Goal: Task Accomplishment & Management: Complete application form

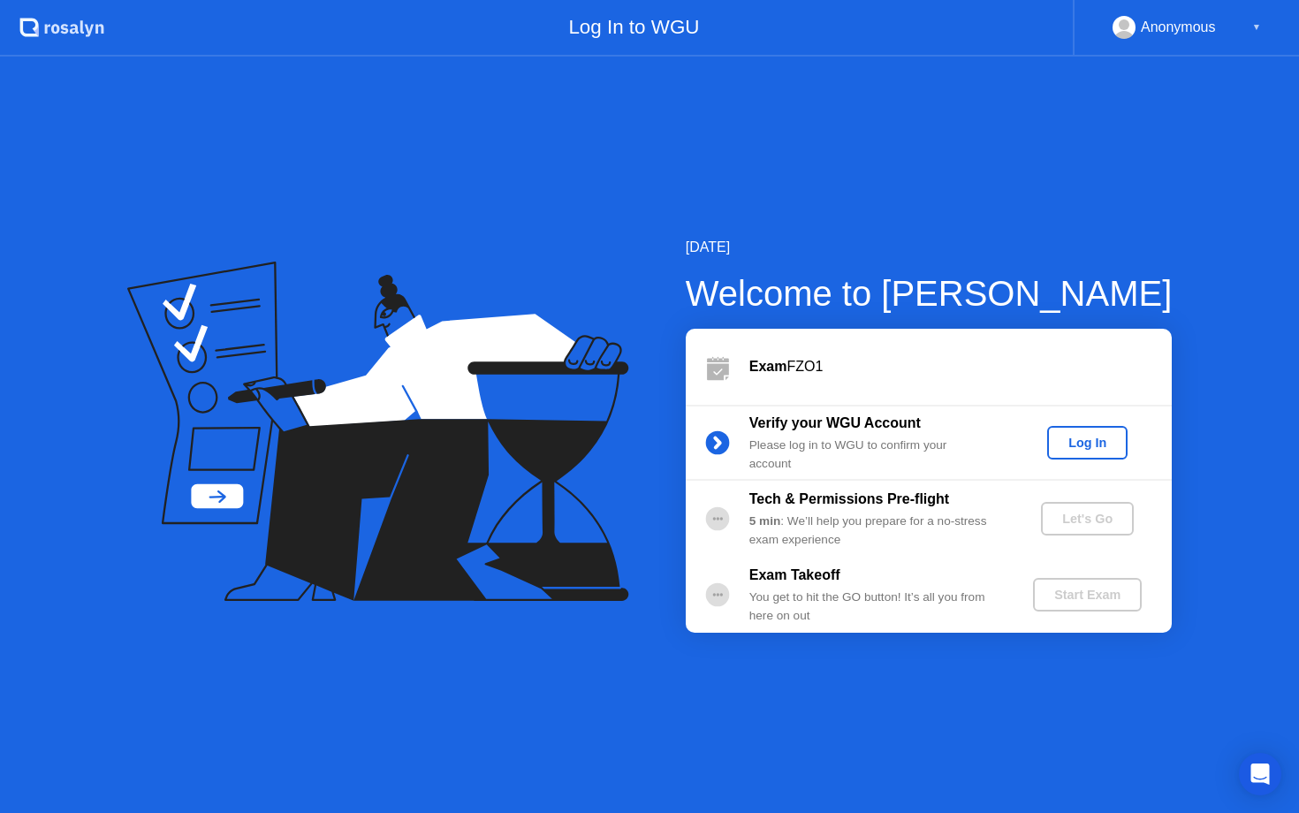
click at [890, 506] on b "Tech & Permissions Pre-flight" at bounding box center [849, 498] width 200 height 15
click at [1074, 442] on div "Log In" at bounding box center [1087, 443] width 66 height 14
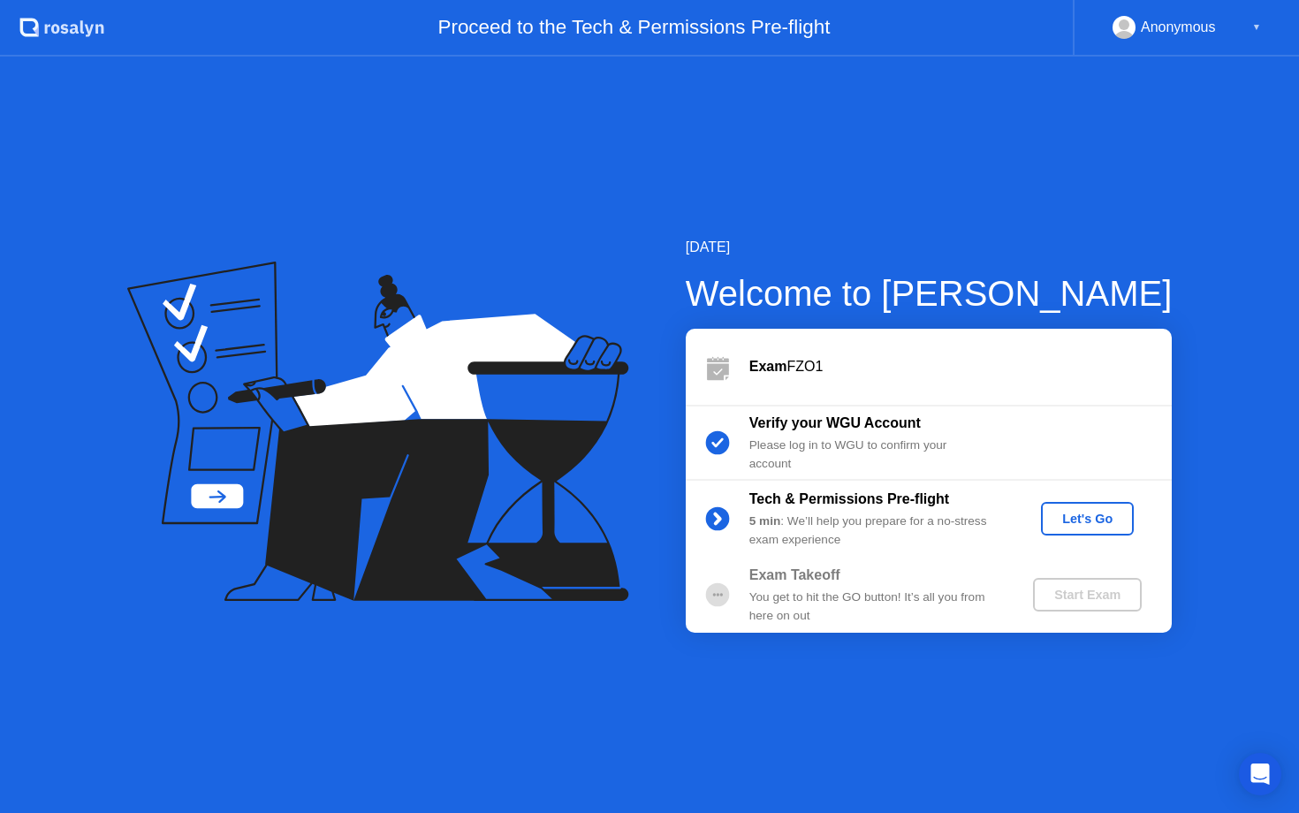
click at [1077, 519] on div "Let's Go" at bounding box center [1087, 519] width 79 height 14
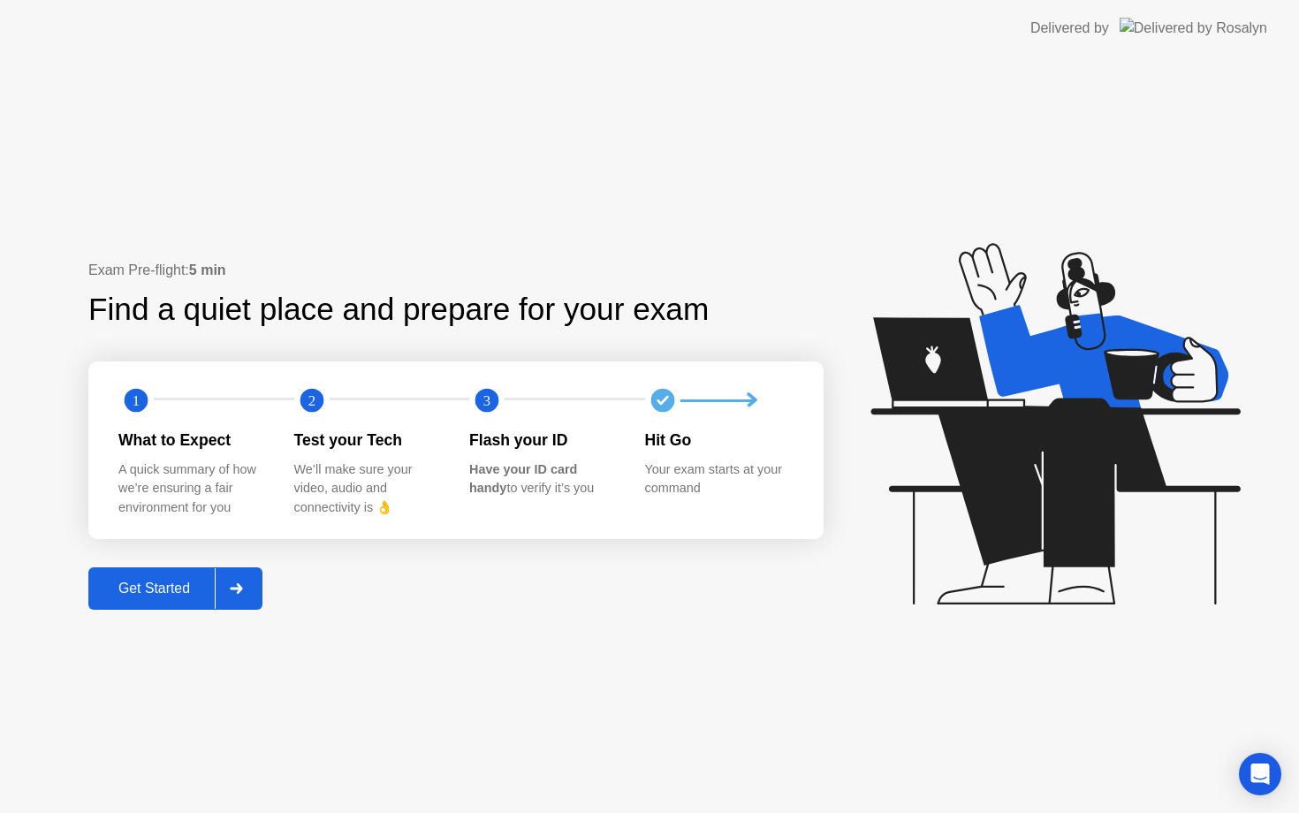
click at [160, 596] on div "Get Started" at bounding box center [154, 589] width 121 height 16
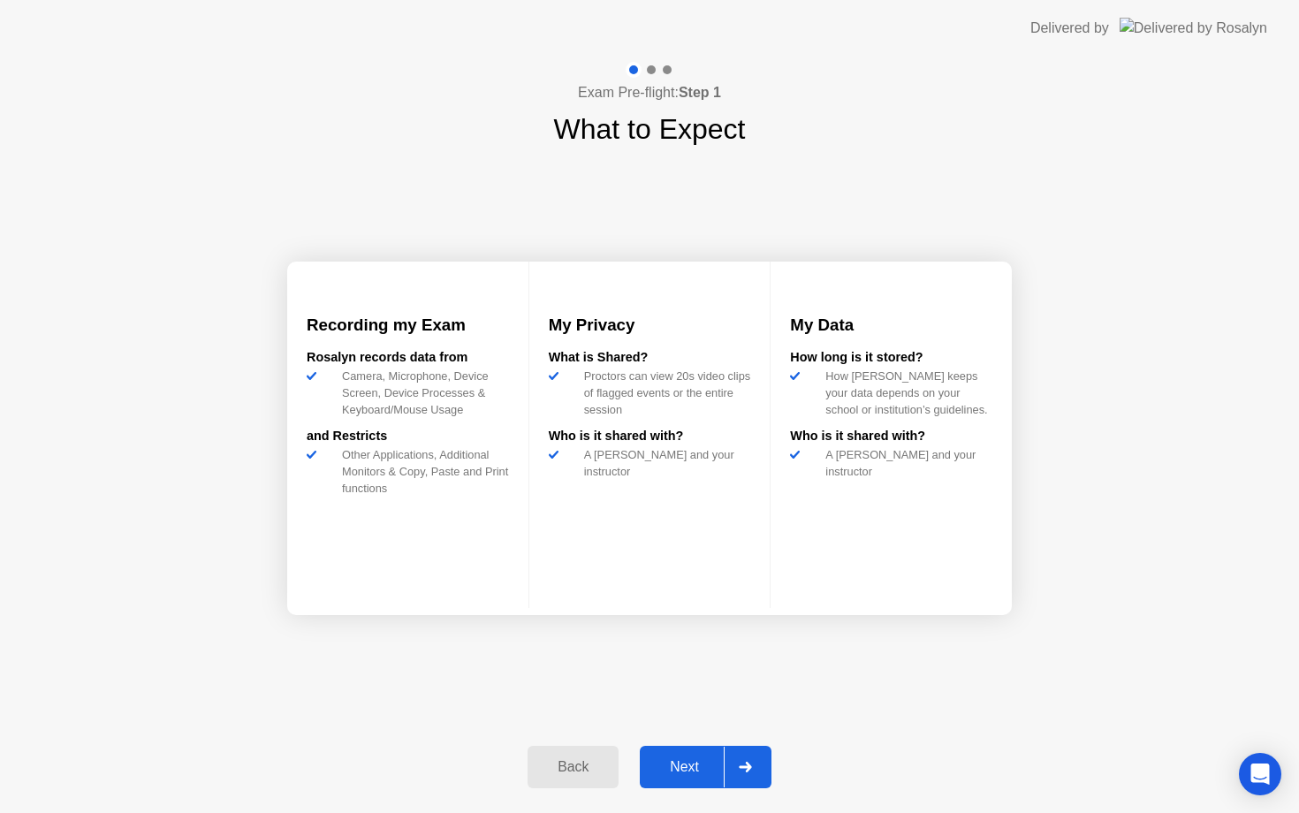
click at [690, 761] on div "Next" at bounding box center [684, 767] width 79 height 16
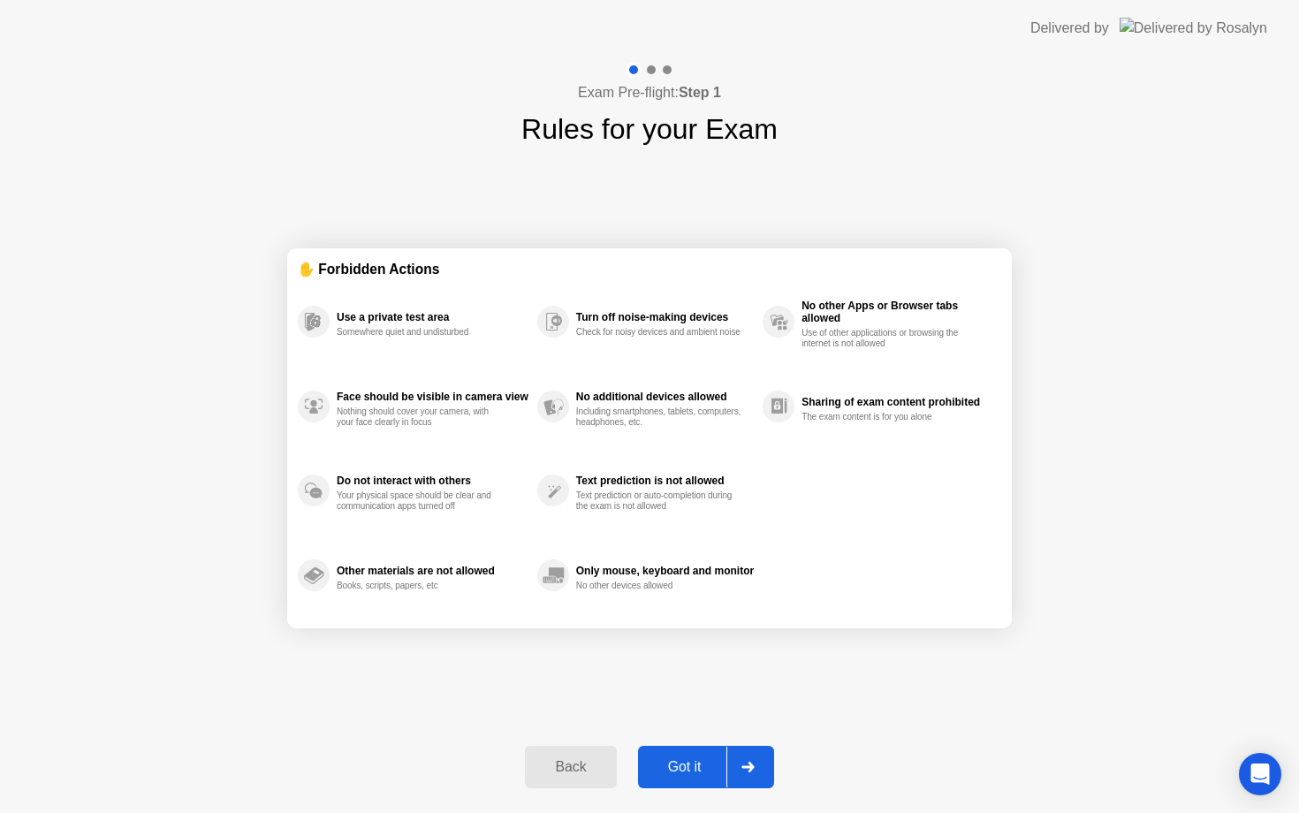
click at [692, 775] on div "Got it" at bounding box center [684, 767] width 83 height 16
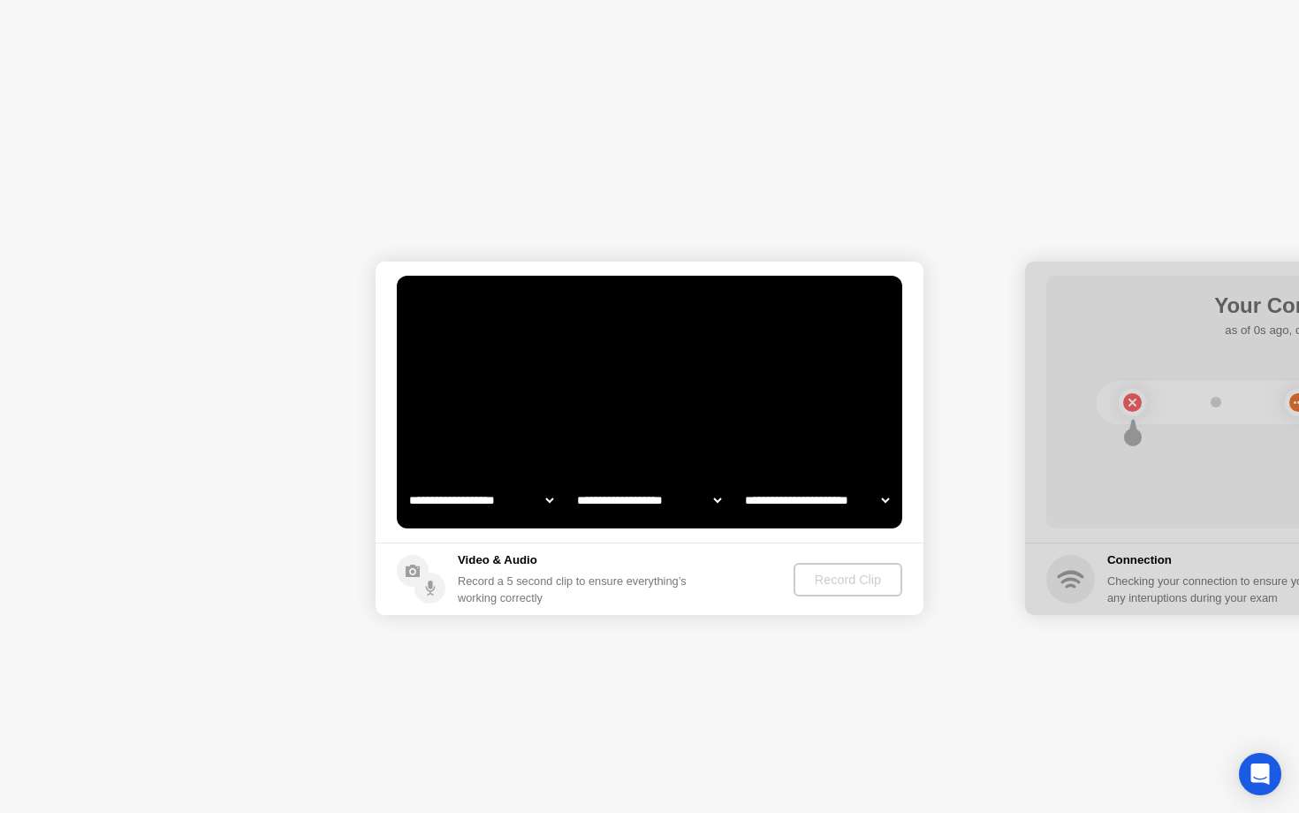
select select "**********"
select select "*******"
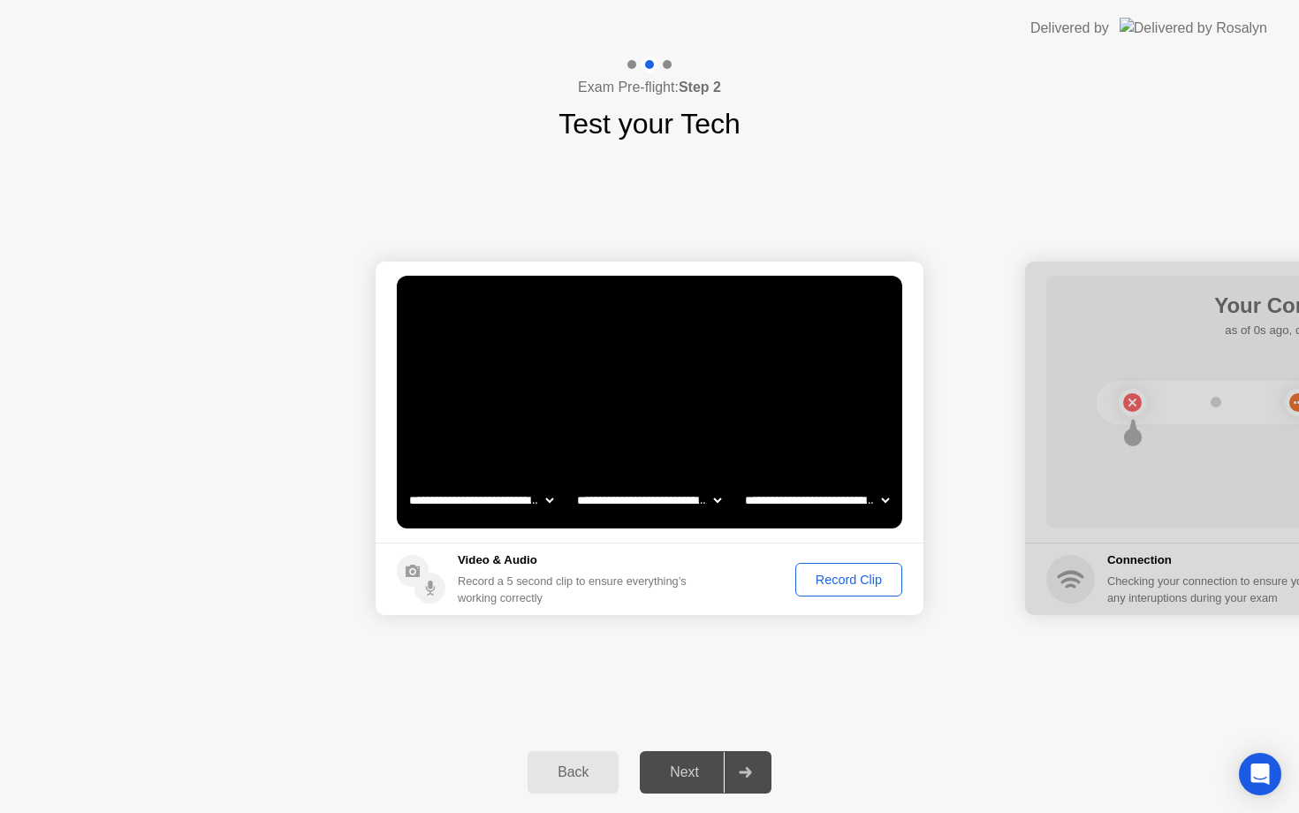
click at [838, 585] on div "Record Clip" at bounding box center [848, 580] width 95 height 14
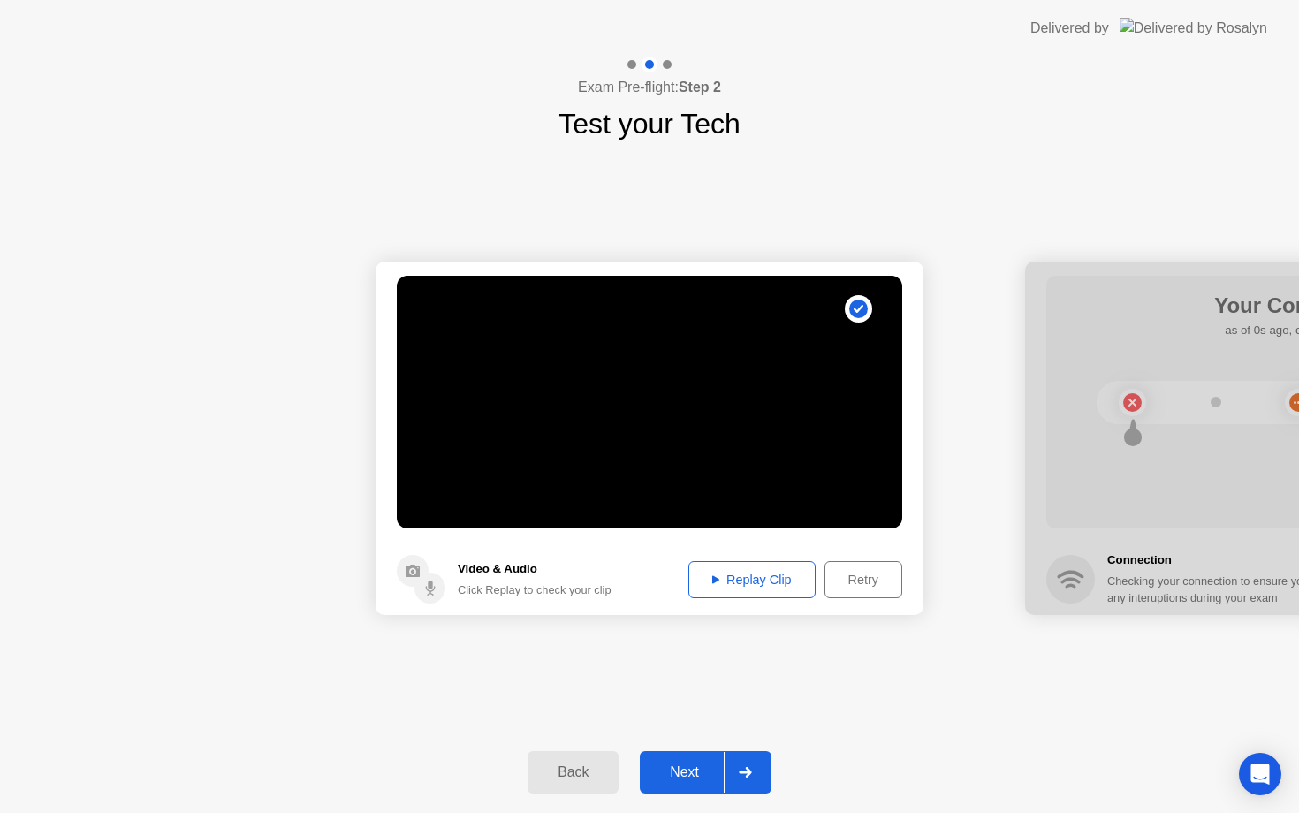
click at [744, 577] on div "Replay Clip" at bounding box center [752, 580] width 115 height 14
click at [686, 764] on div "Next" at bounding box center [684, 772] width 79 height 16
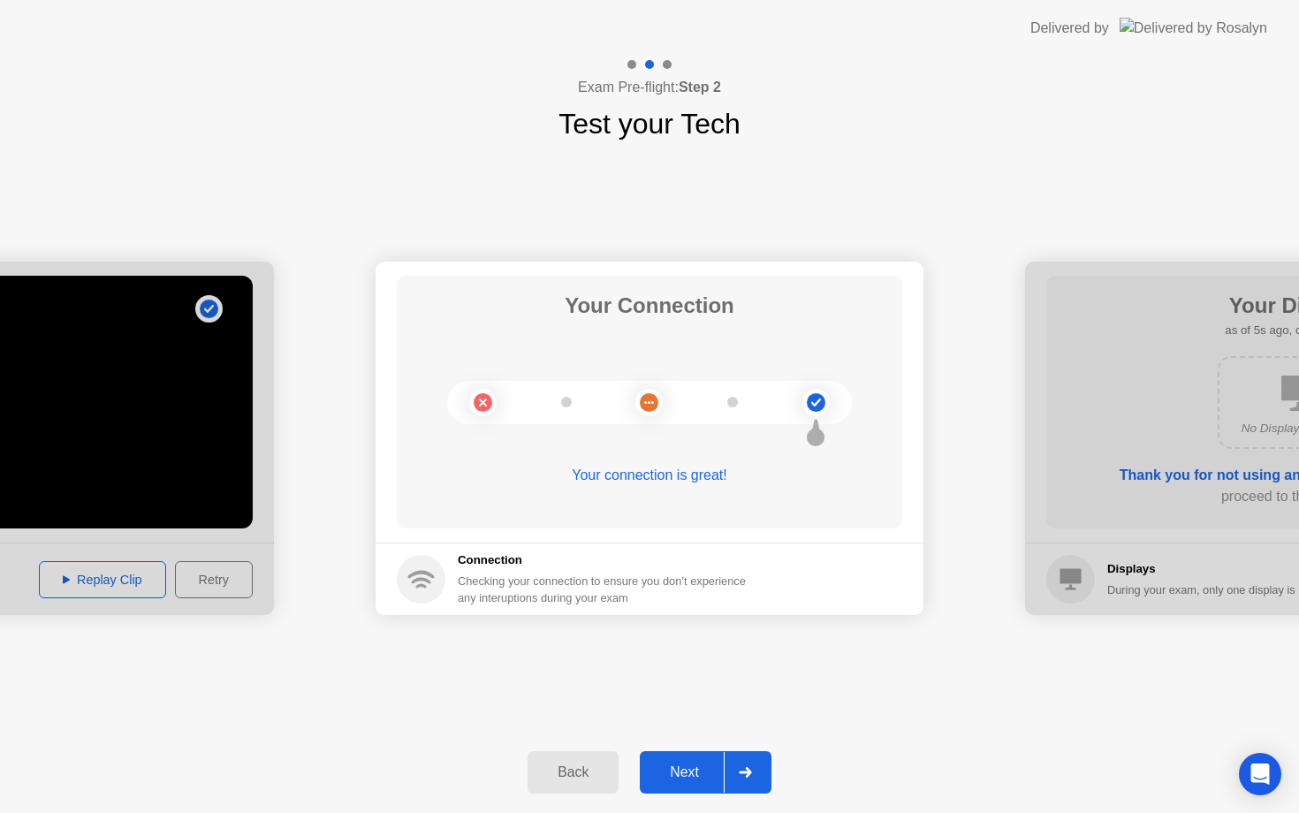
click at [695, 764] on div "Next" at bounding box center [684, 772] width 79 height 16
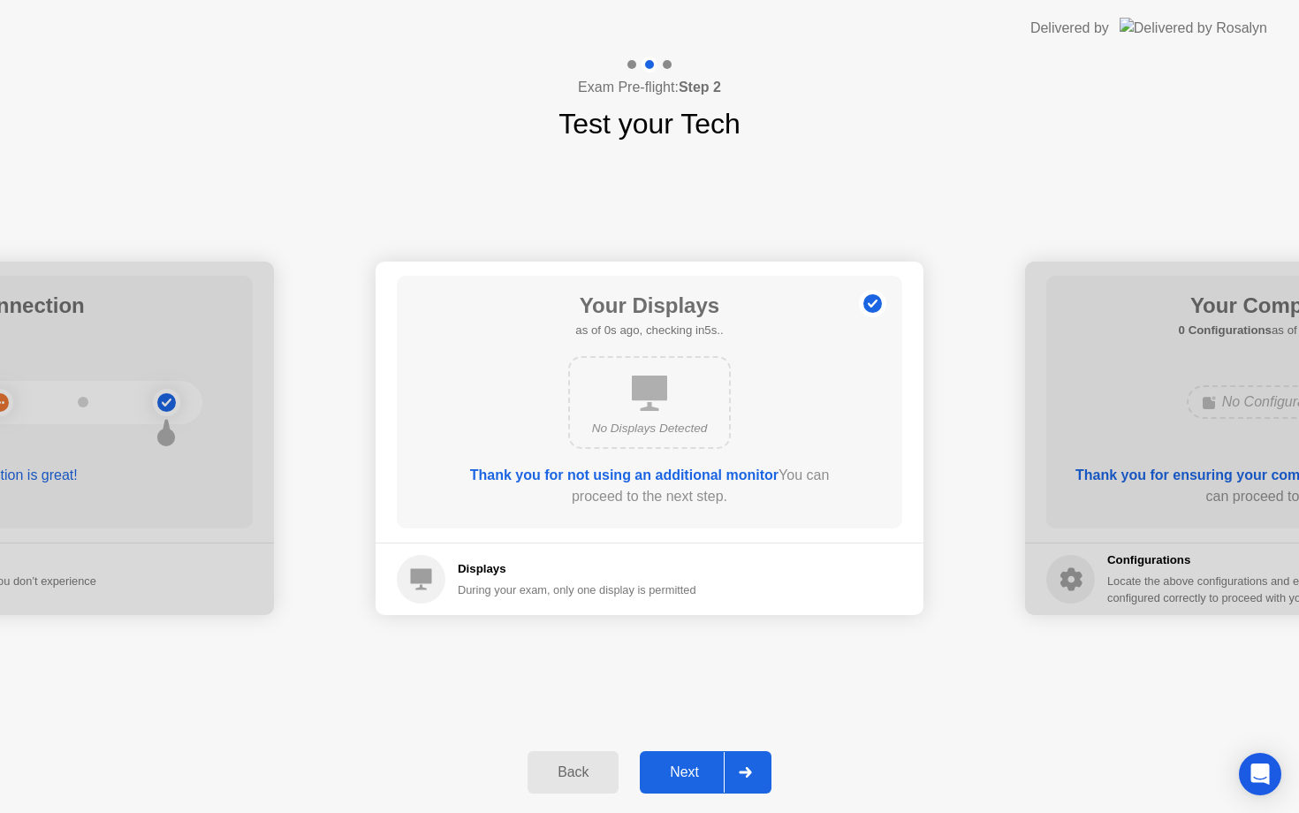
click at [695, 765] on div "Next" at bounding box center [684, 772] width 79 height 16
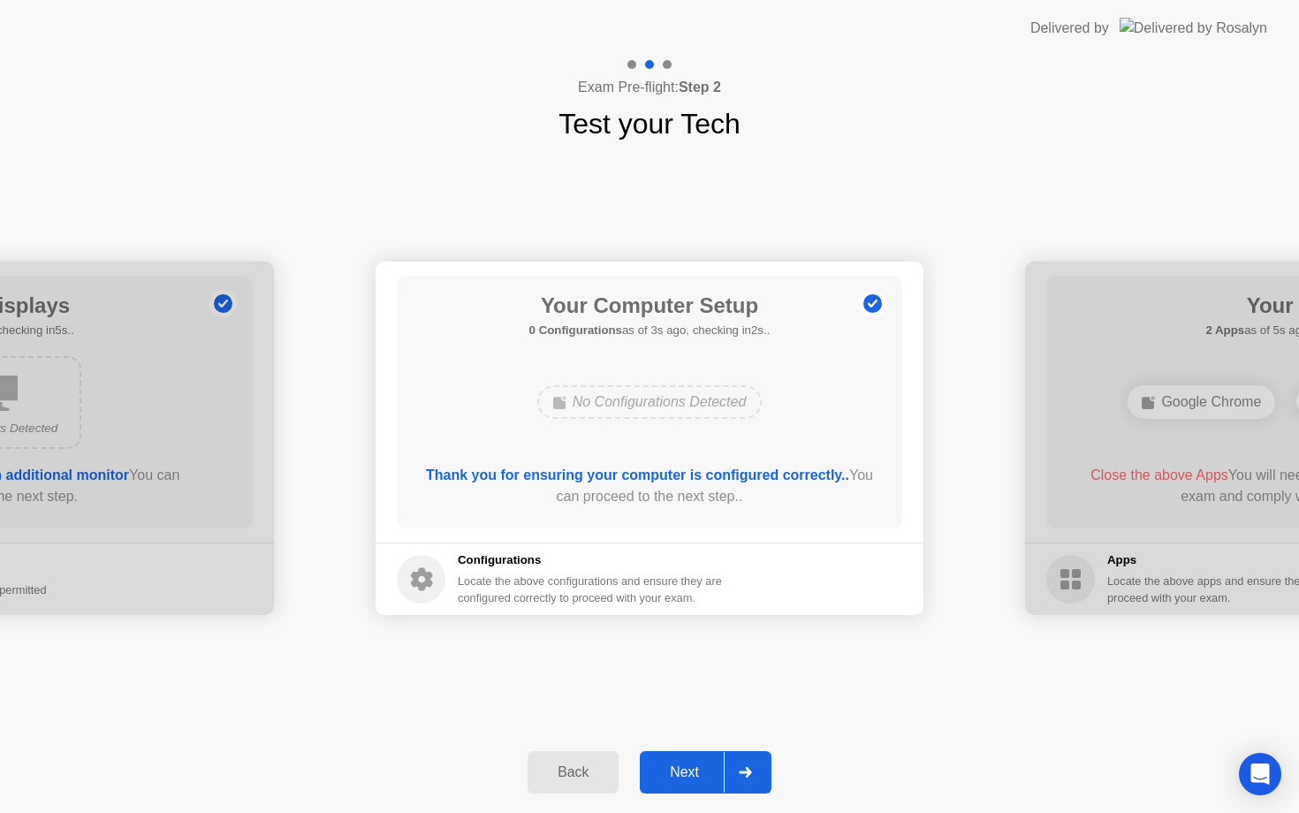
click at [695, 765] on div "Next" at bounding box center [684, 772] width 79 height 16
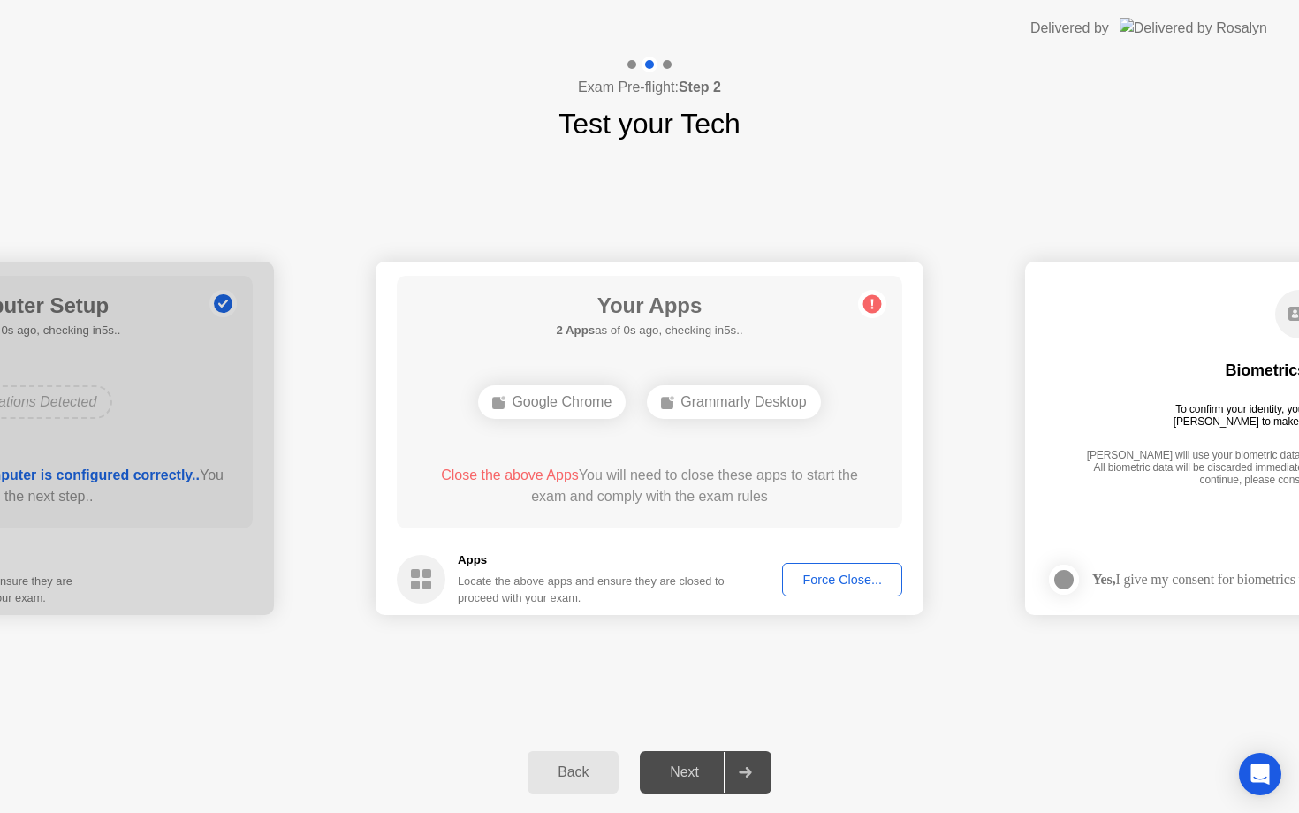
click at [820, 573] on div "Force Close..." at bounding box center [842, 580] width 108 height 14
click at [830, 581] on div "Force Close..." at bounding box center [842, 580] width 108 height 14
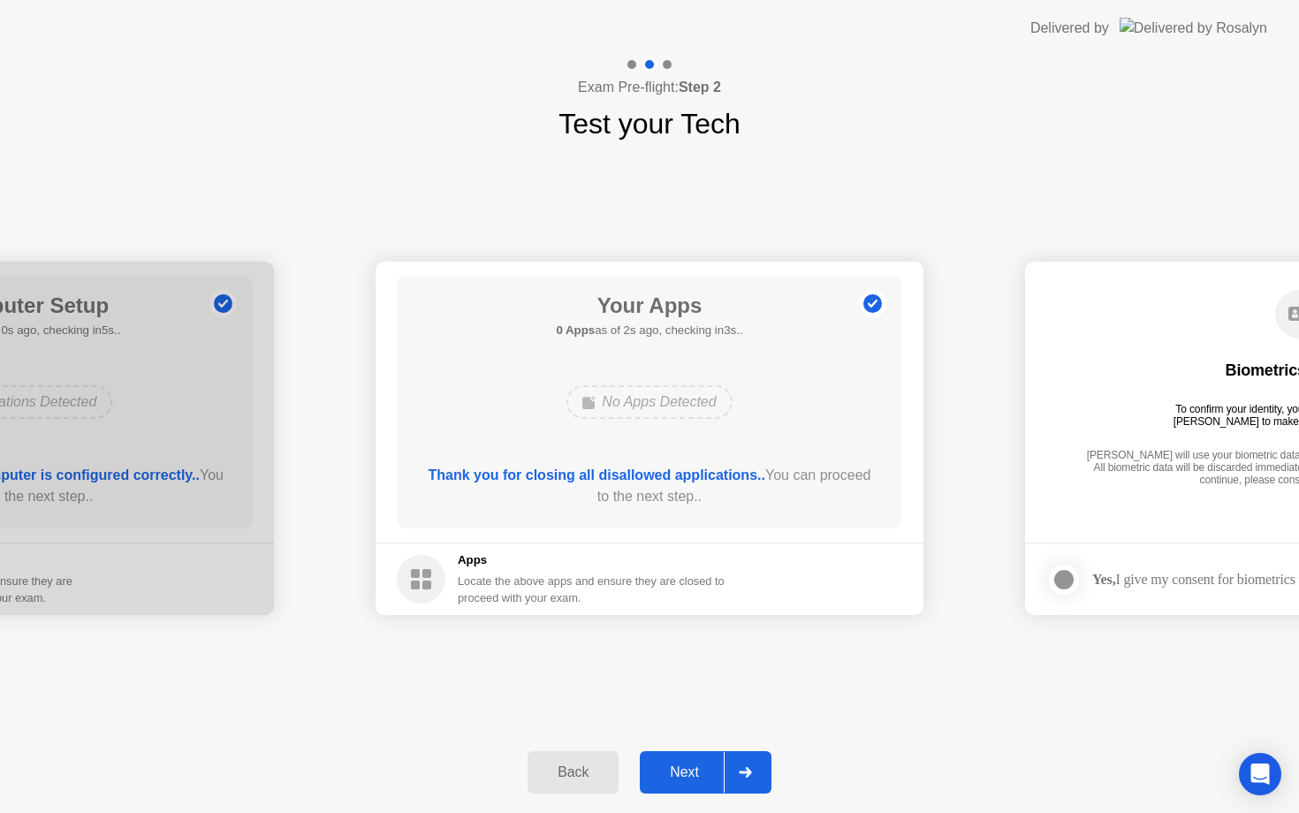
click at [679, 773] on div "Next" at bounding box center [684, 772] width 79 height 16
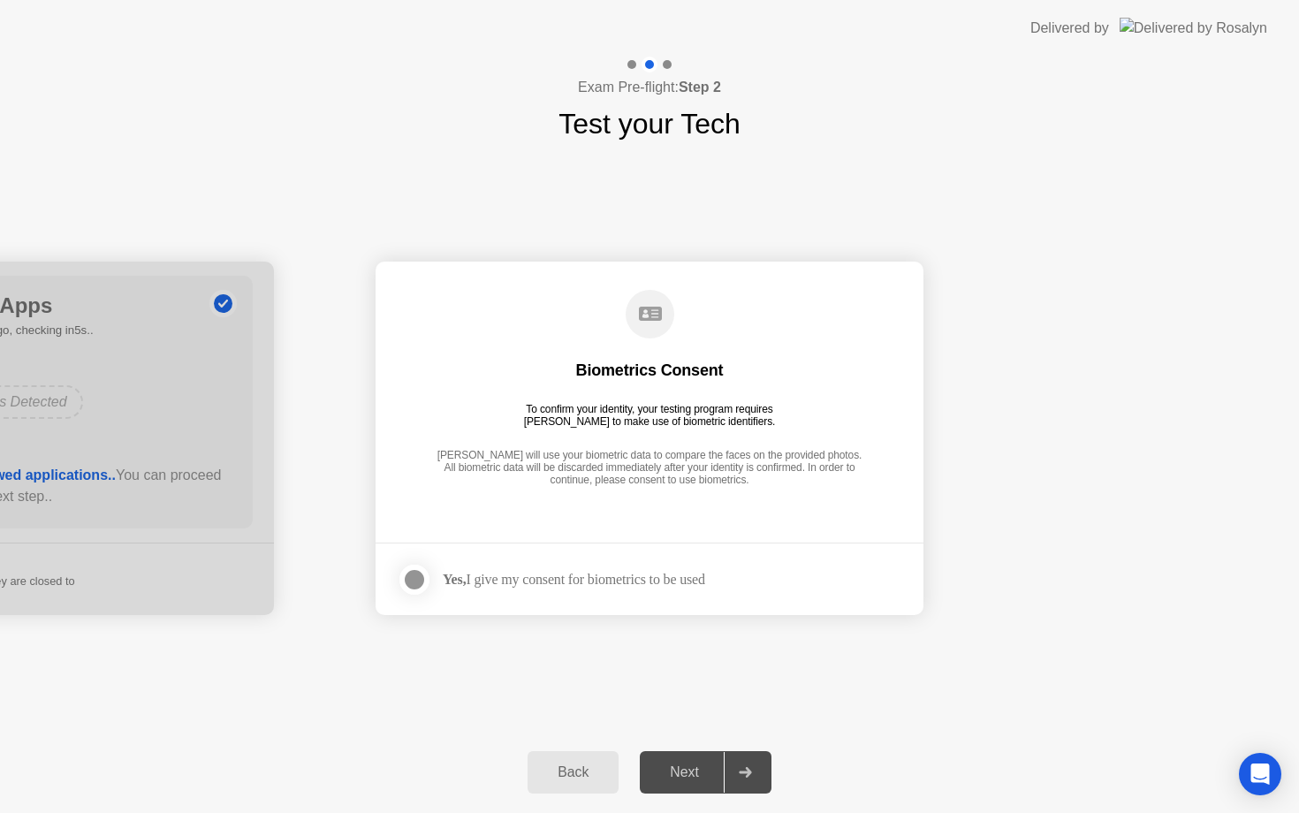
click at [679, 774] on div "Next" at bounding box center [684, 772] width 79 height 16
click at [529, 586] on div "Yes, I give my consent for biometrics to be used" at bounding box center [574, 579] width 262 height 17
click at [409, 576] on div at bounding box center [414, 579] width 21 height 21
click at [672, 779] on div "Next" at bounding box center [684, 772] width 79 height 16
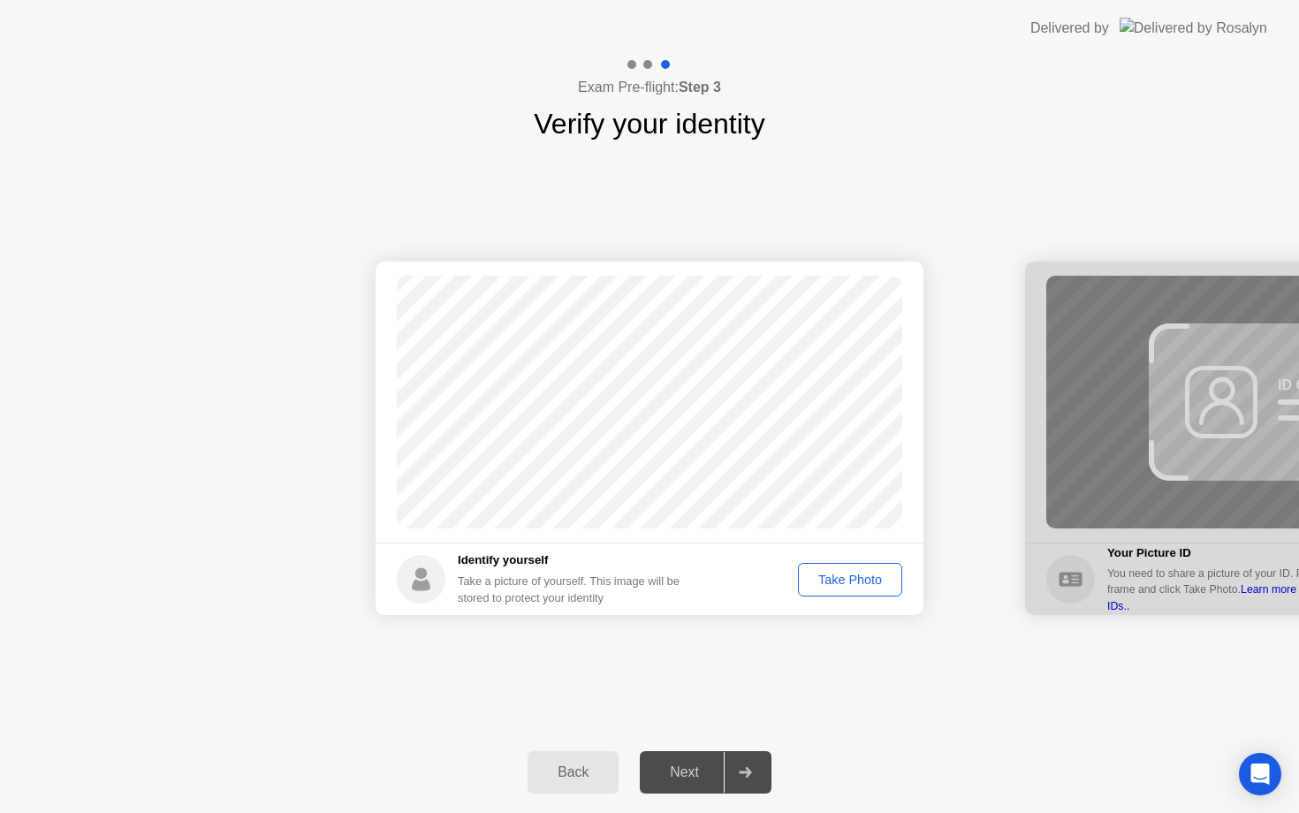
click at [848, 583] on div "Take Photo" at bounding box center [850, 580] width 92 height 14
click at [700, 773] on div "Next" at bounding box center [684, 772] width 79 height 16
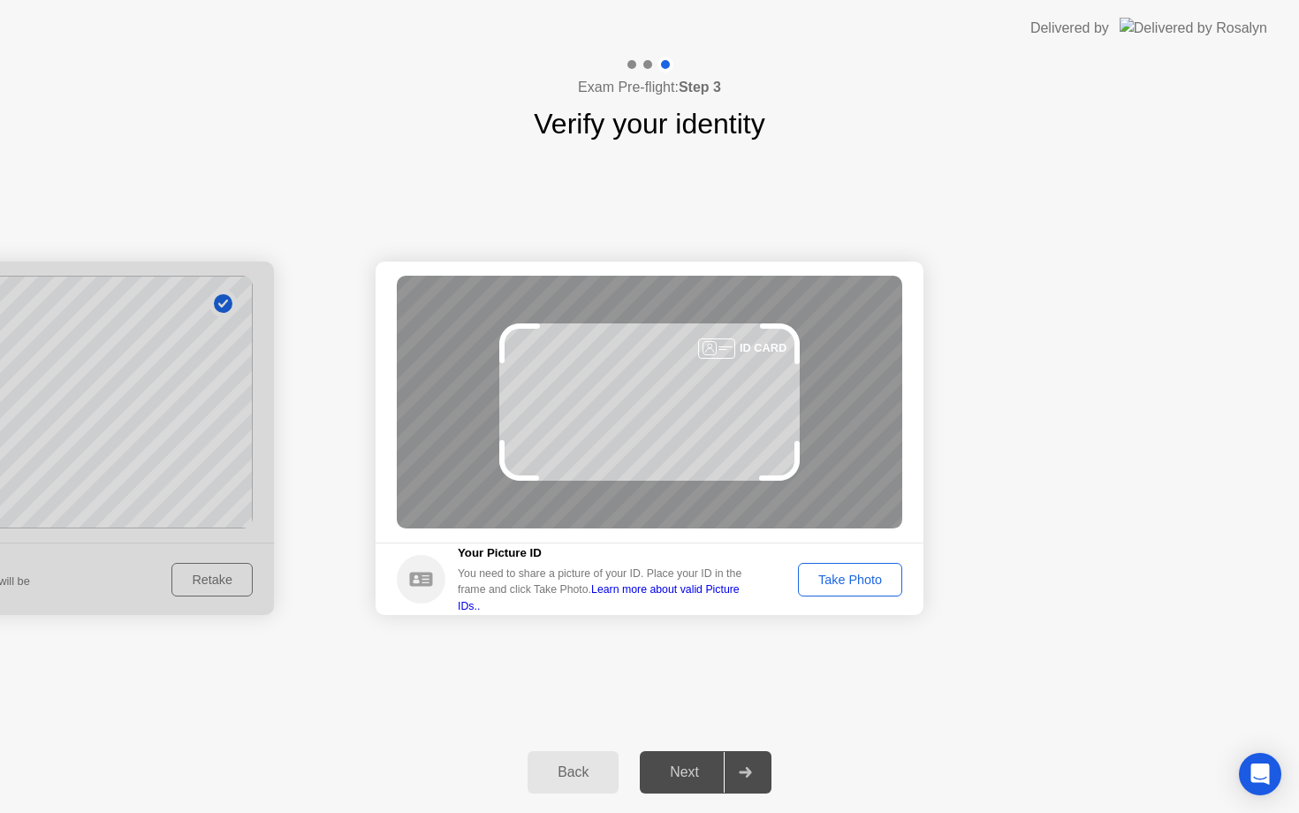
click at [862, 584] on div "Take Photo" at bounding box center [850, 580] width 92 height 14
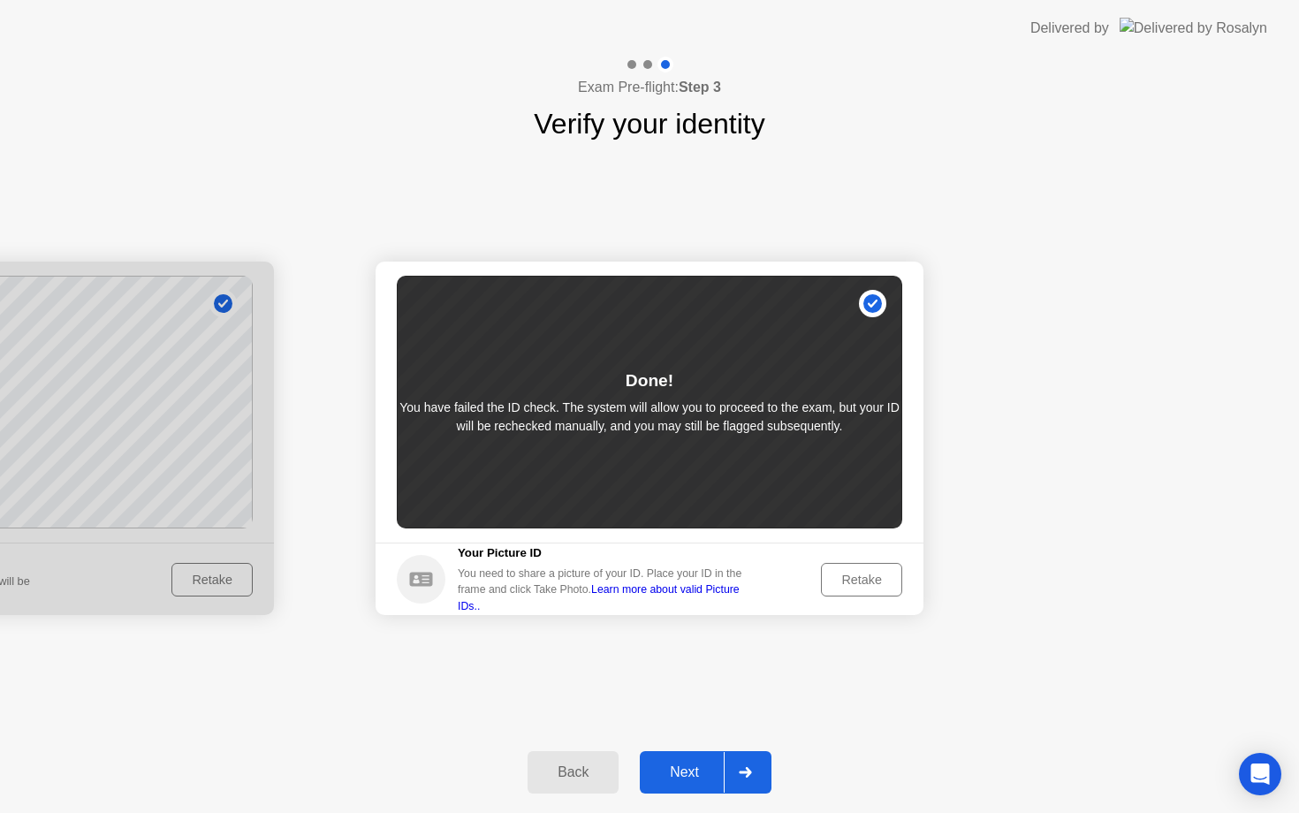
click at [864, 573] on div "Retake" at bounding box center [861, 580] width 69 height 14
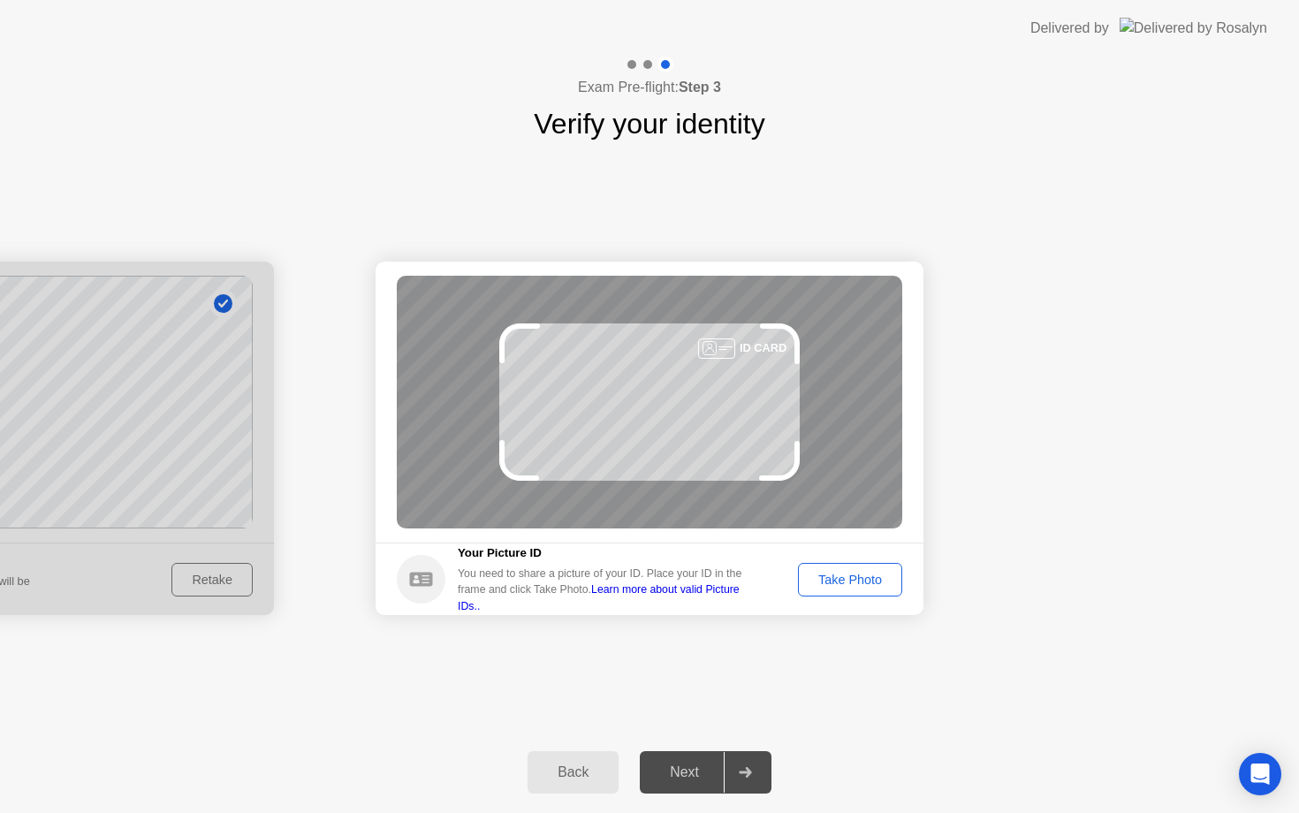
click at [873, 583] on div "Take Photo" at bounding box center [850, 580] width 92 height 14
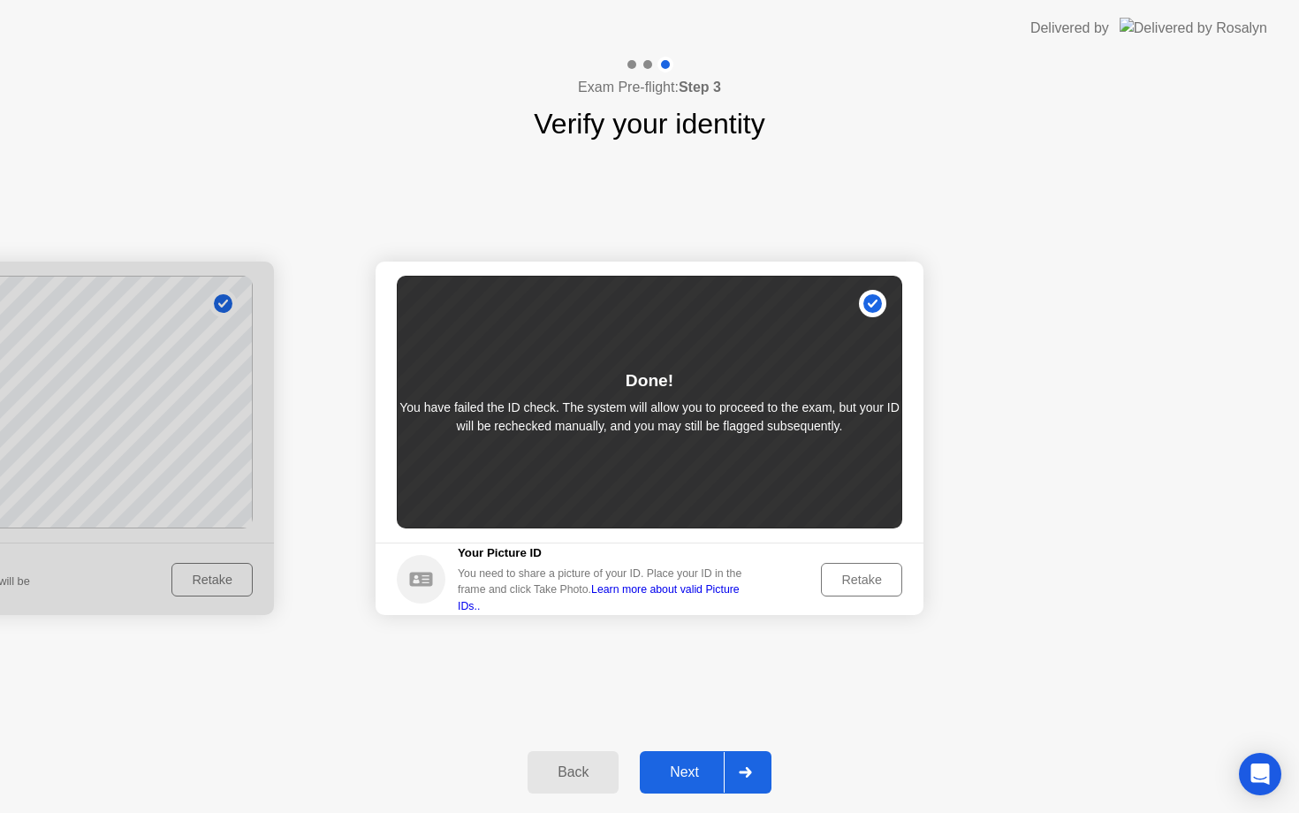
click at [690, 772] on div "Next" at bounding box center [684, 772] width 79 height 16
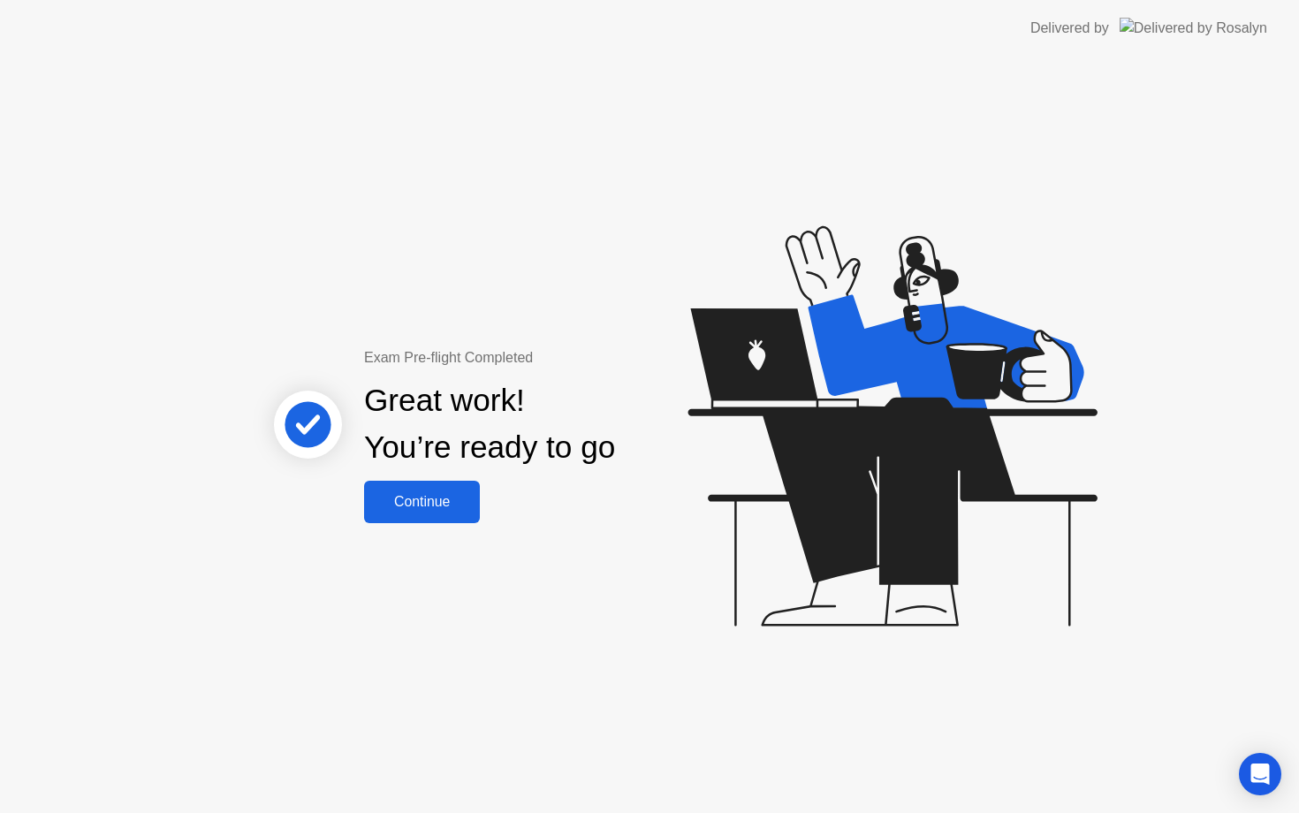
click at [421, 505] on div "Continue" at bounding box center [421, 502] width 105 height 16
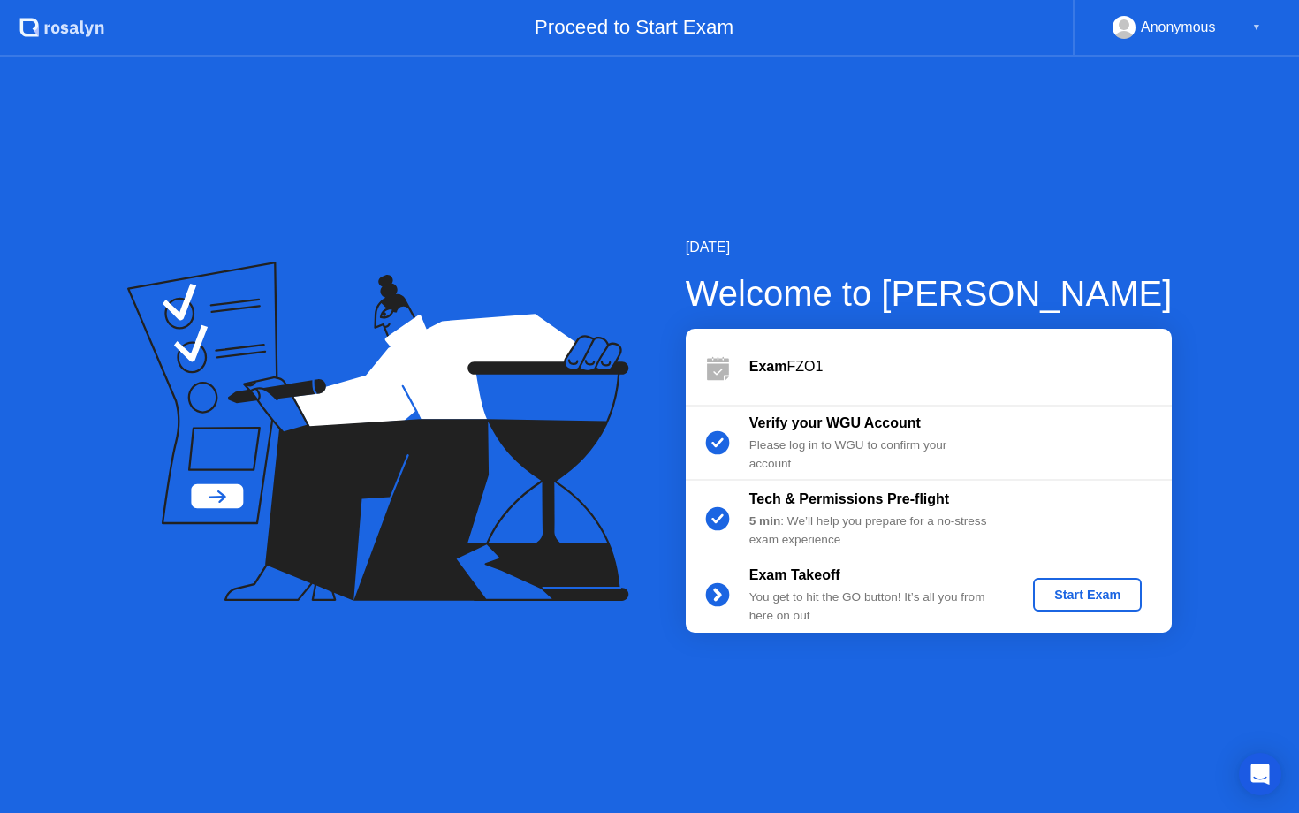
click at [1112, 597] on div "Start Exam" at bounding box center [1087, 595] width 95 height 14
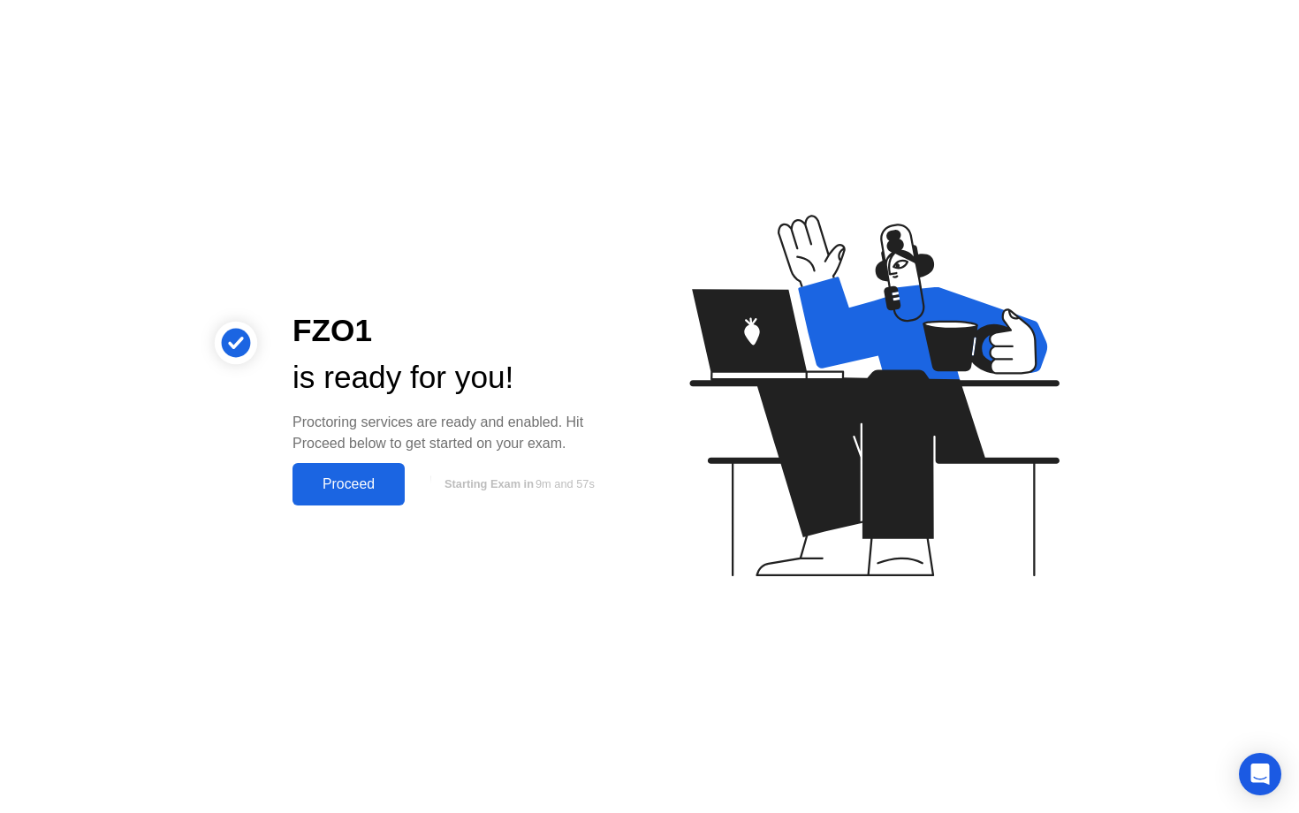
click at [341, 488] on div "Proceed" at bounding box center [349, 484] width 102 height 16
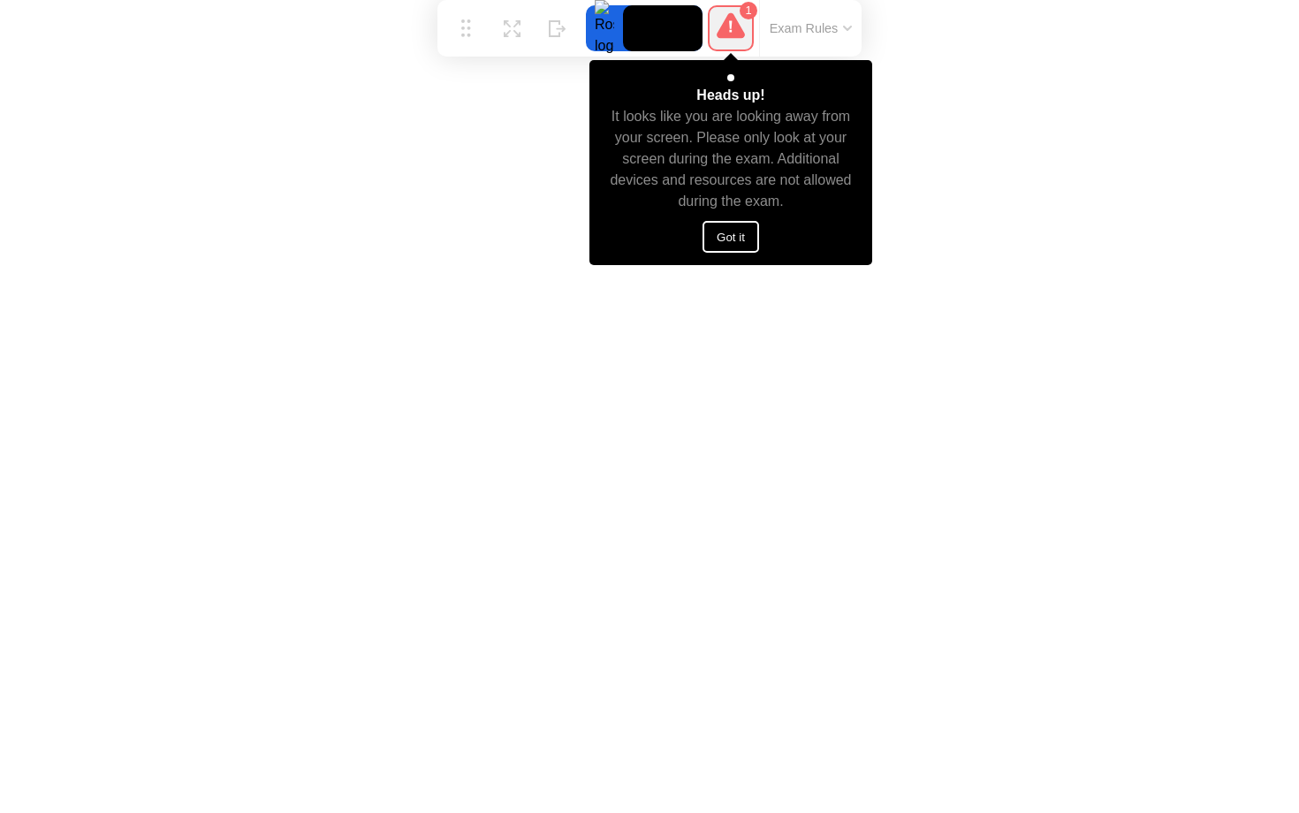
click at [751, 237] on button "Got it" at bounding box center [730, 237] width 57 height 32
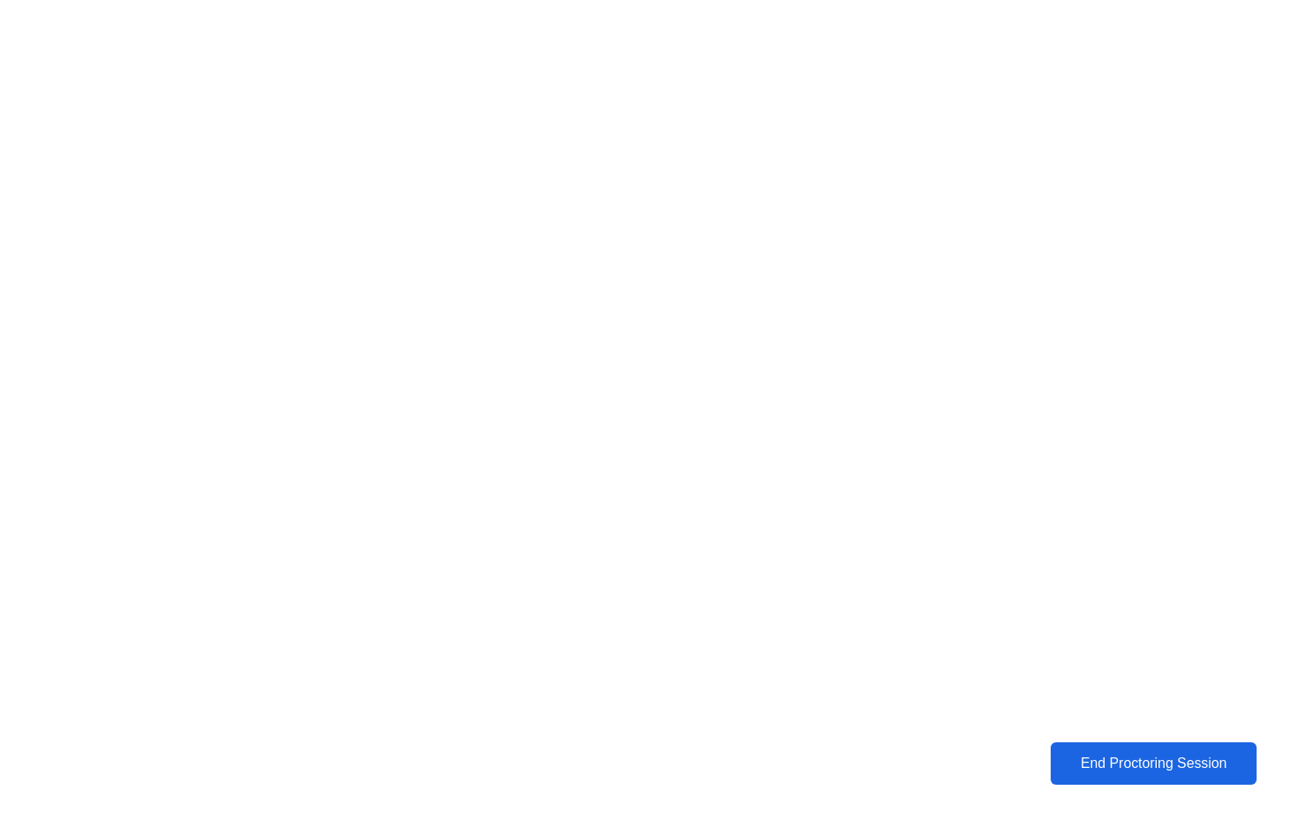
click at [1107, 761] on div "End Proctoring Session" at bounding box center [1153, 763] width 195 height 16
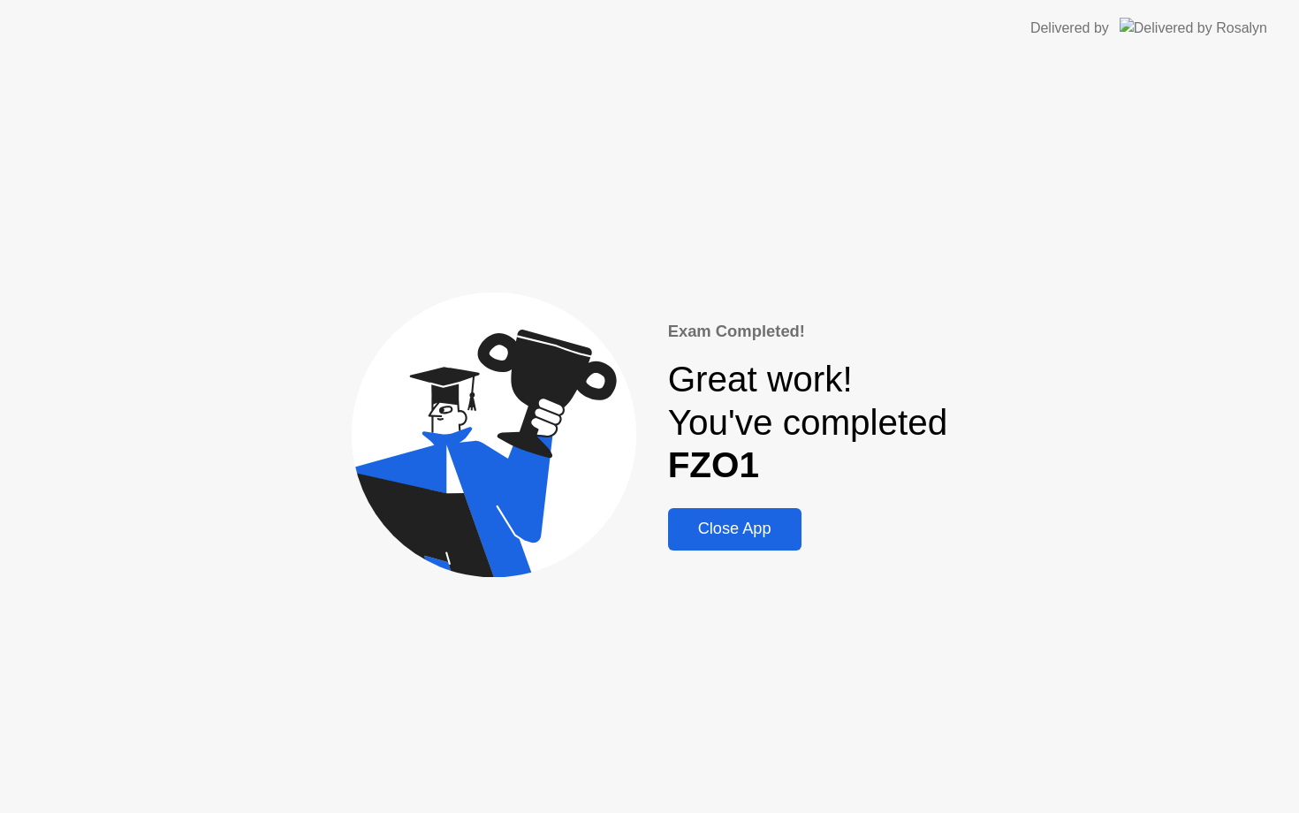
click at [761, 537] on div "Close App" at bounding box center [734, 529] width 123 height 19
